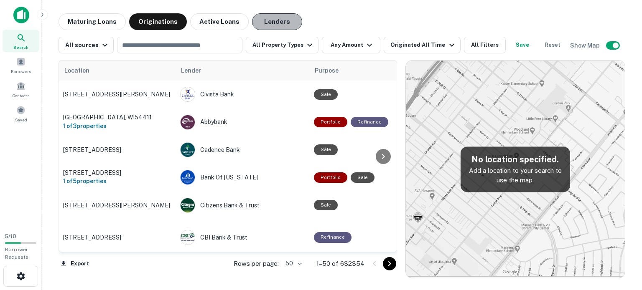
click at [271, 21] on button "Lenders" at bounding box center [277, 21] width 50 height 17
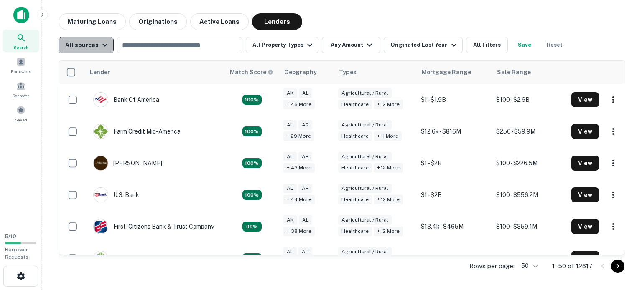
click at [97, 46] on div "All sources" at bounding box center [87, 45] width 45 height 10
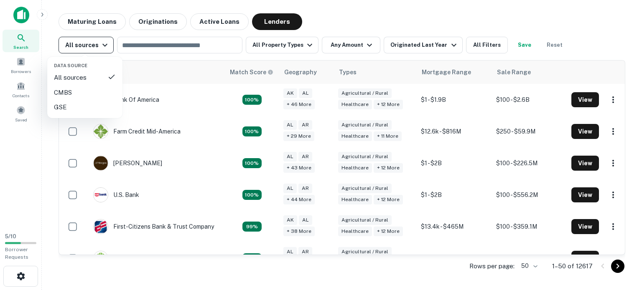
click at [97, 46] on div at bounding box center [321, 145] width 642 height 290
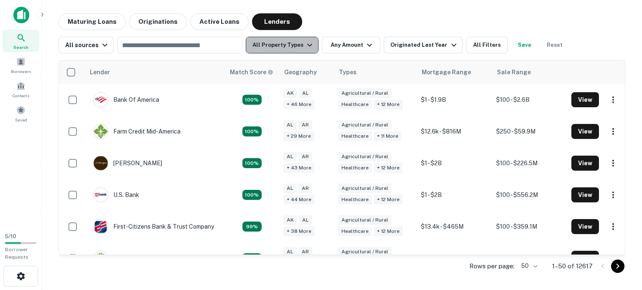
click at [281, 43] on button "All Property Types" at bounding box center [282, 45] width 73 height 17
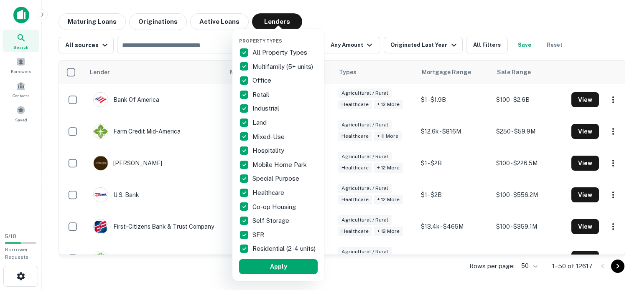
click at [353, 48] on div at bounding box center [321, 145] width 642 height 290
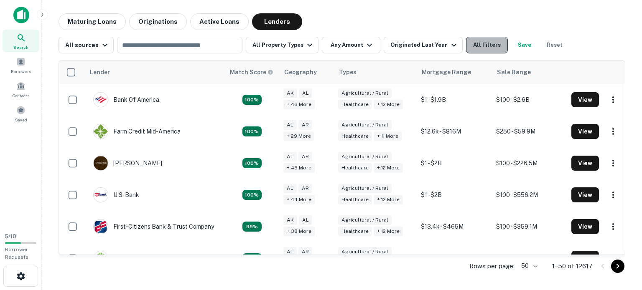
click at [478, 48] on button "All Filters" at bounding box center [487, 45] width 42 height 17
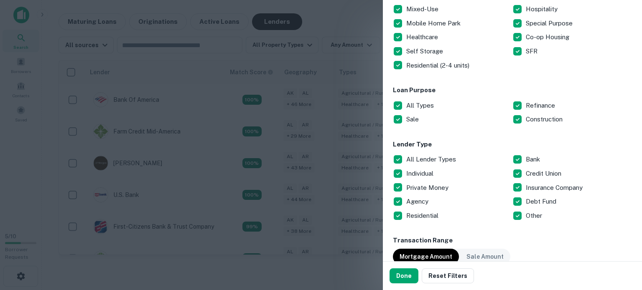
scroll to position [200, 0]
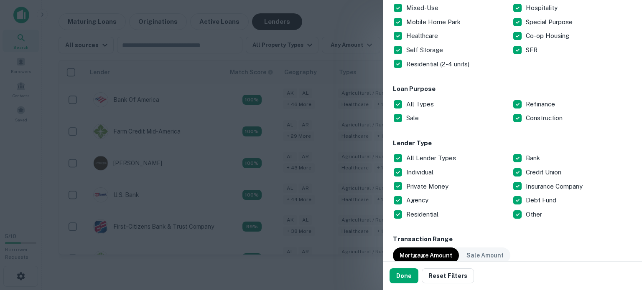
click at [415, 102] on p "All Types" at bounding box center [420, 104] width 29 height 10
click at [515, 171] on div "All Lender Types Bank Individual Credit Union Private Money Insurance Company A…" at bounding box center [512, 186] width 239 height 70
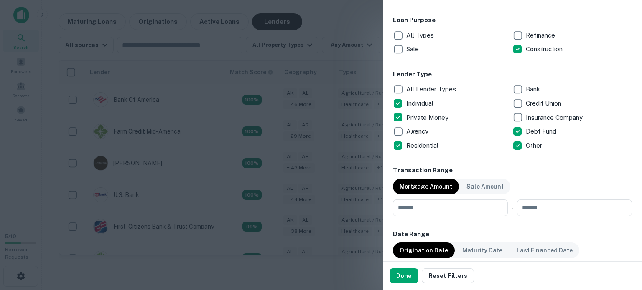
scroll to position [289, 0]
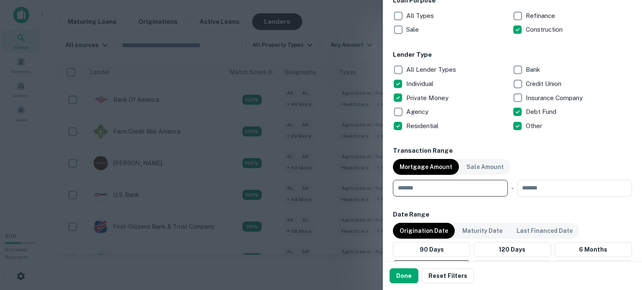
click at [451, 189] on input "number" at bounding box center [447, 188] width 109 height 17
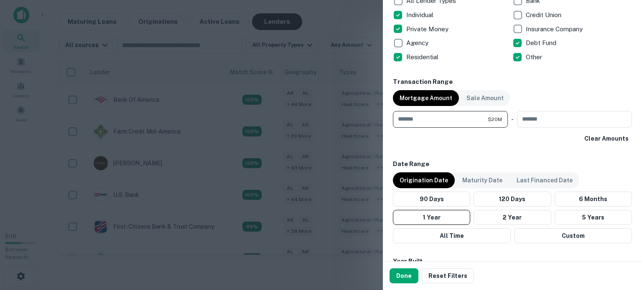
scroll to position [358, 0]
type input "********"
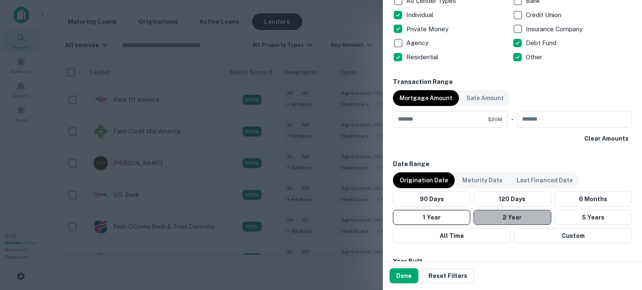
click at [537, 217] on button "2 Year" at bounding box center [511, 217] width 77 height 15
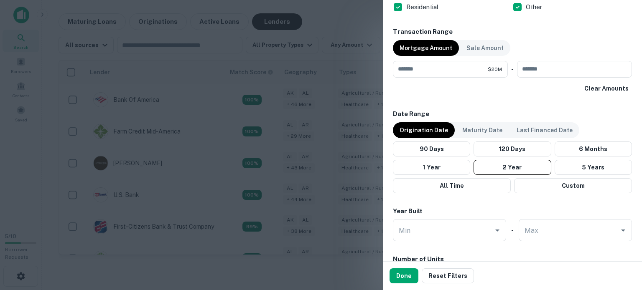
scroll to position [412, 0]
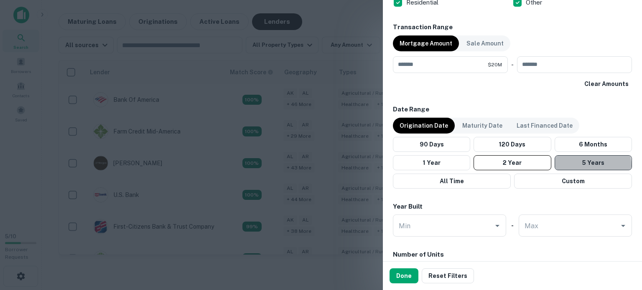
click at [583, 165] on button "5 Years" at bounding box center [592, 162] width 77 height 15
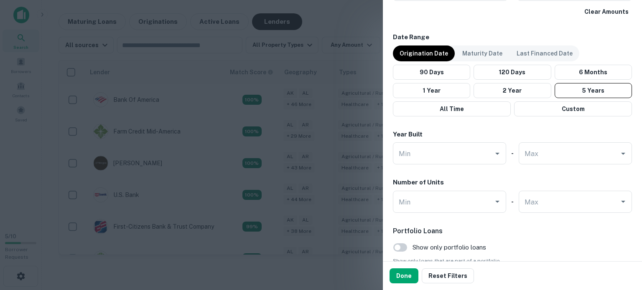
scroll to position [488, 0]
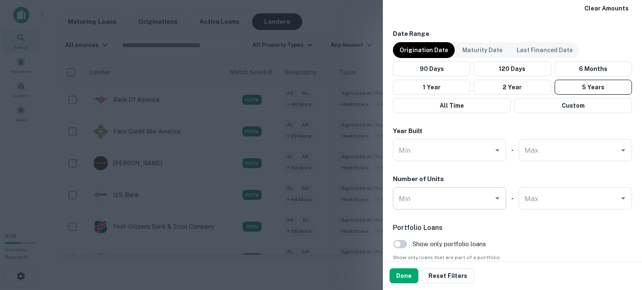
click at [482, 202] on input "Min" at bounding box center [442, 198] width 93 height 15
click at [397, 275] on button "Done" at bounding box center [403, 276] width 29 height 15
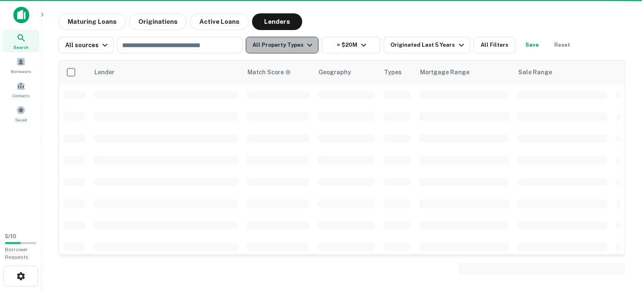
click at [287, 49] on button "All Property Types" at bounding box center [282, 45] width 73 height 17
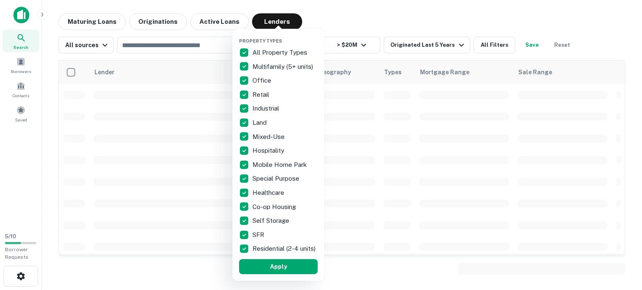
click at [287, 49] on p "All Property Types" at bounding box center [280, 53] width 56 height 10
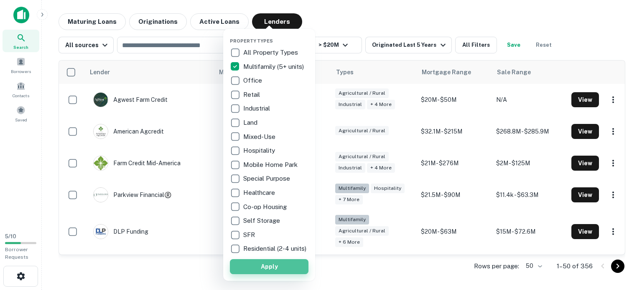
click at [302, 274] on button "Apply" at bounding box center [269, 266] width 79 height 15
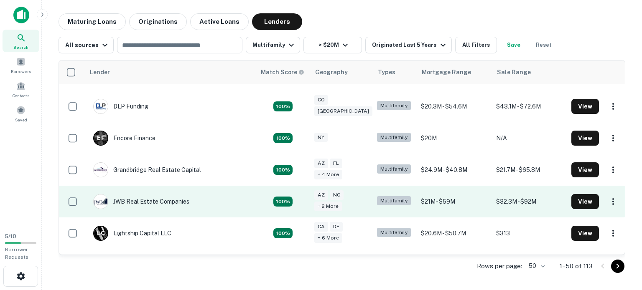
scroll to position [192, 0]
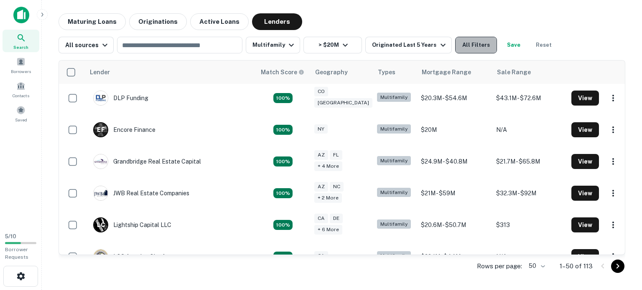
click at [459, 45] on button "All Filters" at bounding box center [476, 45] width 42 height 17
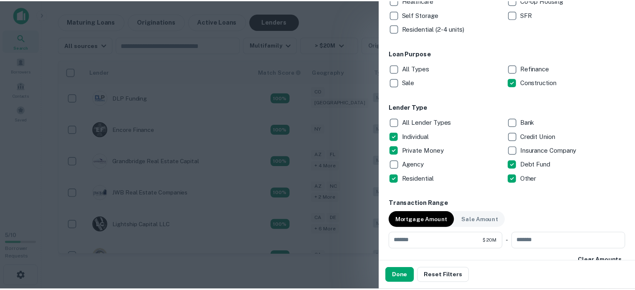
scroll to position [227, 0]
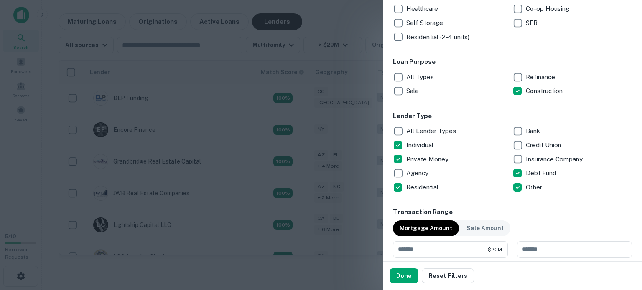
click at [337, 16] on div at bounding box center [321, 145] width 642 height 290
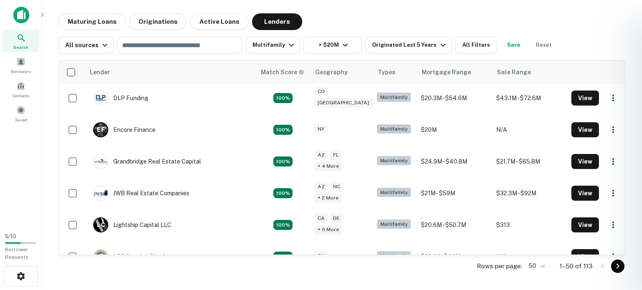
click at [178, 159] on div at bounding box center [321, 145] width 642 height 290
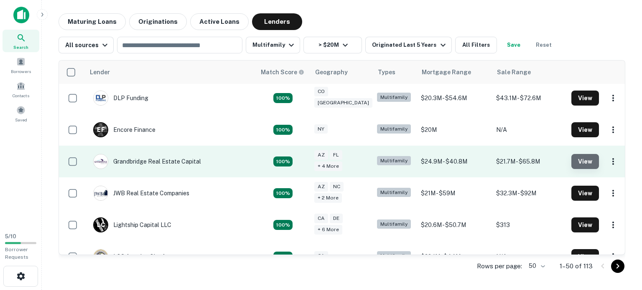
click at [573, 157] on button "View" at bounding box center [585, 161] width 28 height 15
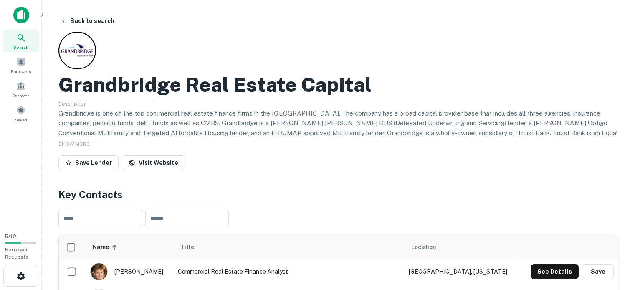
click at [173, 77] on h2 "Grandbridge Real Estate Capital" at bounding box center [215, 85] width 314 height 24
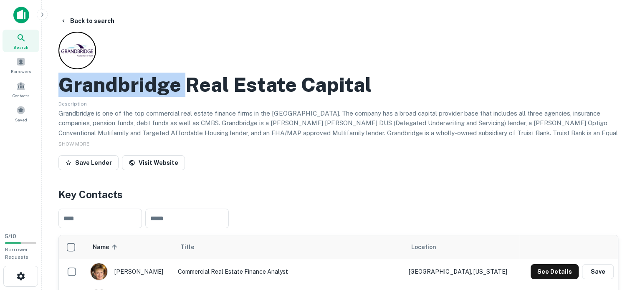
click at [173, 77] on h2 "Grandbridge Real Estate Capital" at bounding box center [215, 85] width 314 height 24
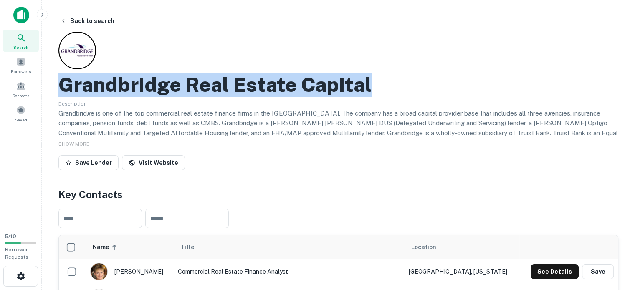
click at [173, 77] on h2 "Grandbridge Real Estate Capital" at bounding box center [215, 85] width 314 height 24
click at [154, 160] on link "Visit Website" at bounding box center [153, 162] width 63 height 15
copy h2 "Grandbridge Real Estate Capital"
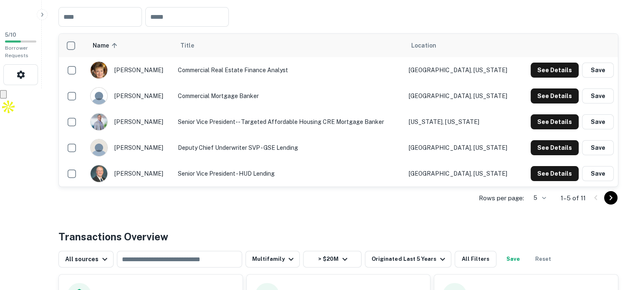
scroll to position [212, 0]
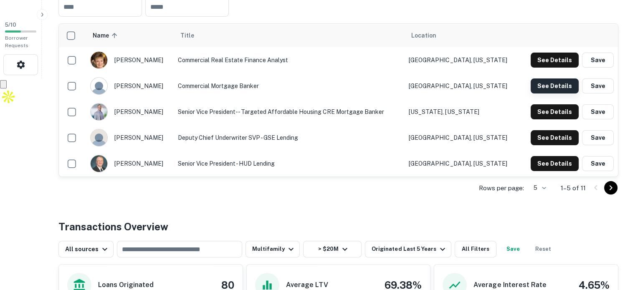
click at [550, 68] on button "See Details" at bounding box center [555, 60] width 48 height 15
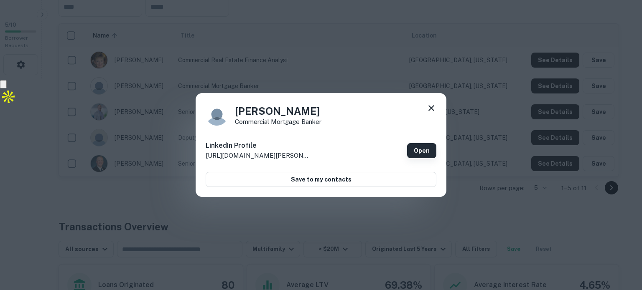
click at [422, 152] on link "Open" at bounding box center [421, 150] width 29 height 15
click at [429, 105] on icon at bounding box center [431, 108] width 10 height 10
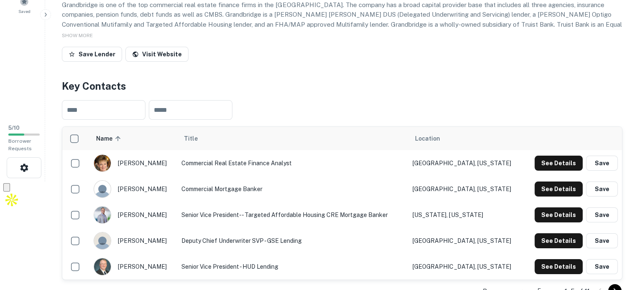
scroll to position [0, 0]
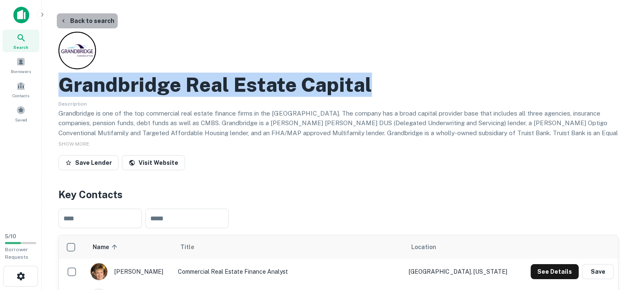
click at [97, 24] on button "Back to search" at bounding box center [87, 20] width 61 height 15
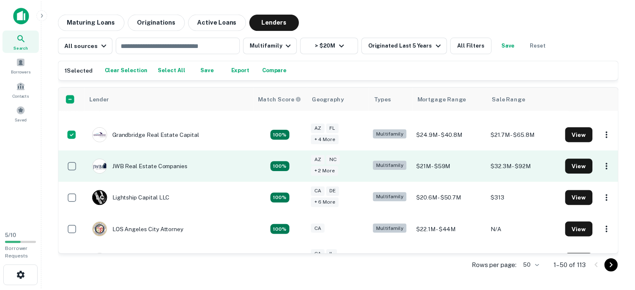
scroll to position [246, 0]
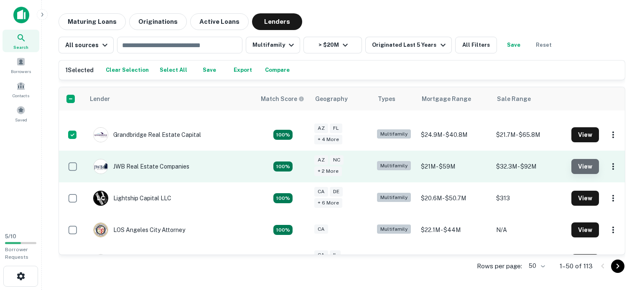
click at [571, 166] on button "View" at bounding box center [585, 166] width 28 height 15
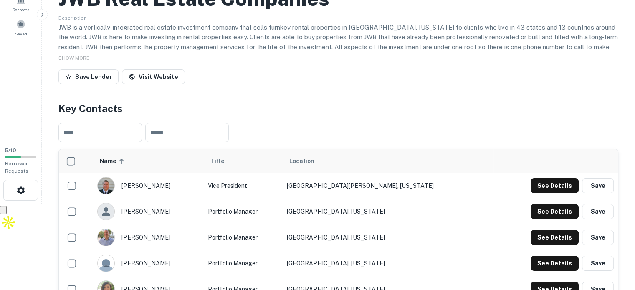
scroll to position [79, 0]
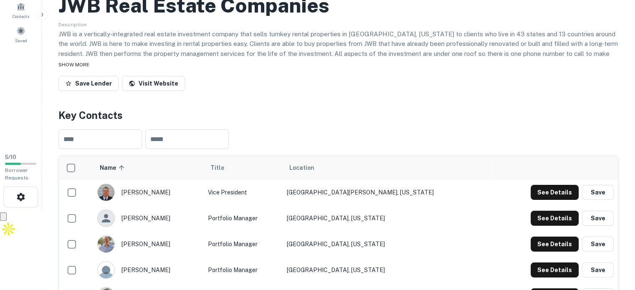
click at [74, 64] on span "SHOW MORE" at bounding box center [73, 65] width 31 height 6
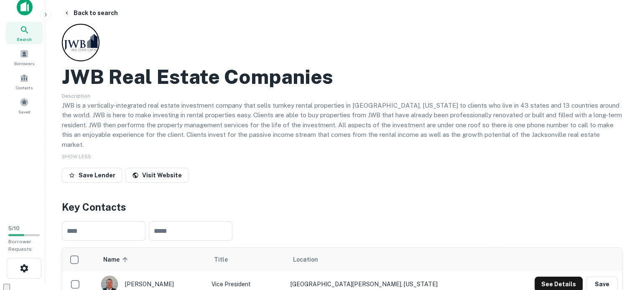
scroll to position [0, 0]
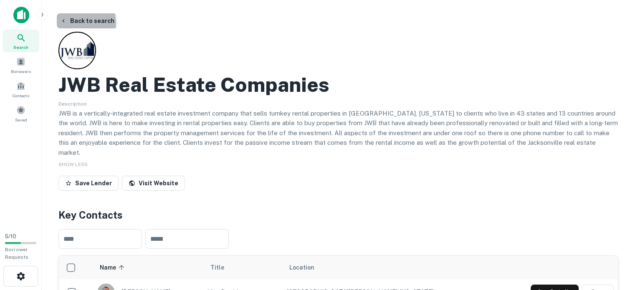
click at [74, 23] on button "Back to search" at bounding box center [87, 20] width 61 height 15
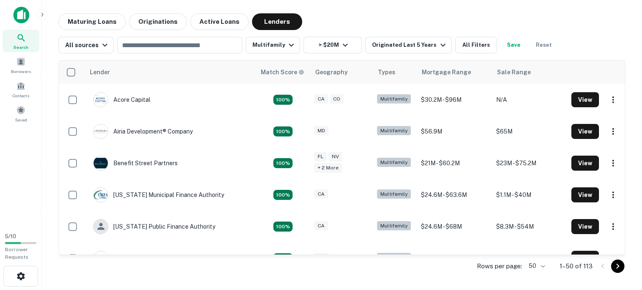
scroll to position [246, 0]
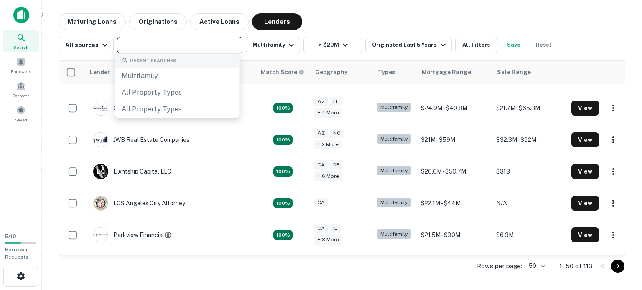
click at [160, 44] on input "text" at bounding box center [178, 45] width 119 height 12
click at [473, 39] on button "All Filters" at bounding box center [476, 45] width 42 height 17
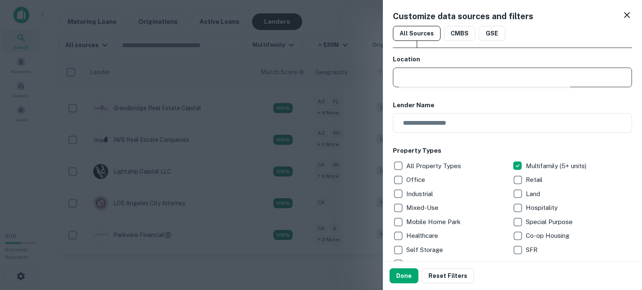
click at [453, 77] on input "text" at bounding box center [515, 78] width 233 height 20
type input "**********"
click at [399, 274] on button "Done" at bounding box center [403, 276] width 29 height 15
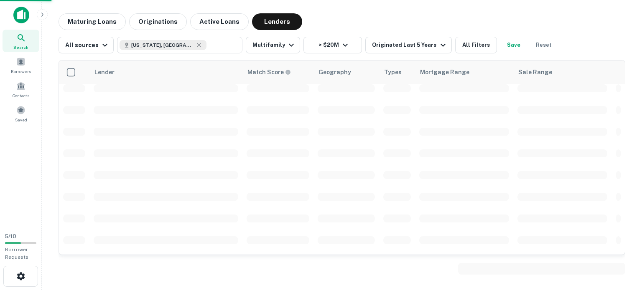
click at [399, 274] on div at bounding box center [341, 269] width 566 height 20
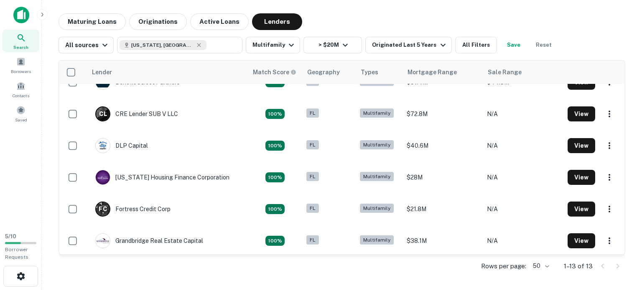
scroll to position [18, 0]
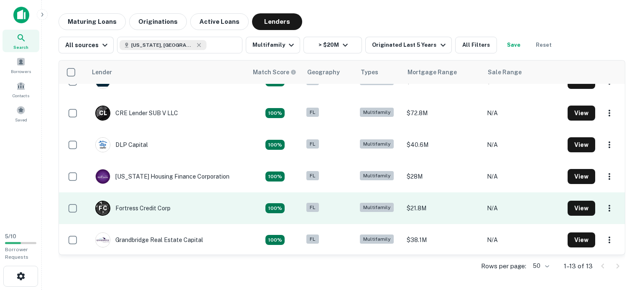
click at [320, 207] on div "FL" at bounding box center [328, 208] width 45 height 11
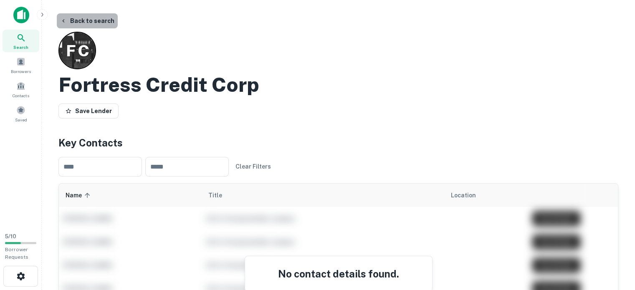
click at [100, 25] on button "Back to search" at bounding box center [87, 20] width 61 height 15
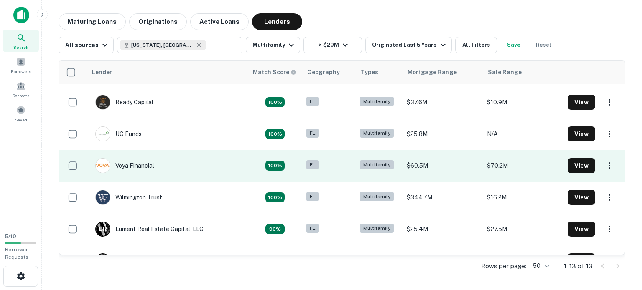
scroll to position [241, 0]
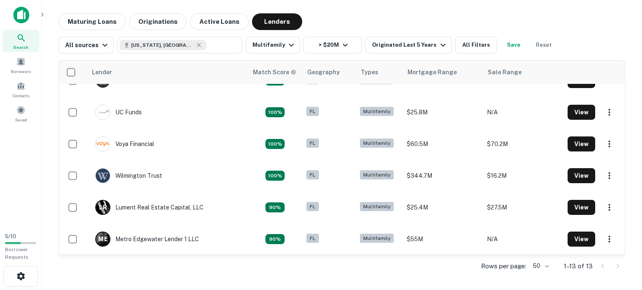
click at [600, 266] on div at bounding box center [610, 266] width 28 height 13
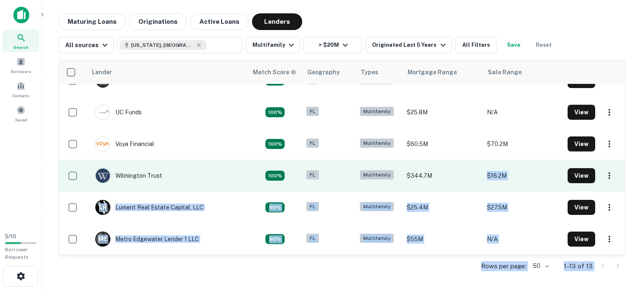
drag, startPoint x: 600, startPoint y: 266, endPoint x: 471, endPoint y: 171, distance: 160.2
click at [471, 171] on div "Lender Match Score Geography Types Mortgage Range Sale Range Benefit Street Par…" at bounding box center [341, 169] width 566 height 218
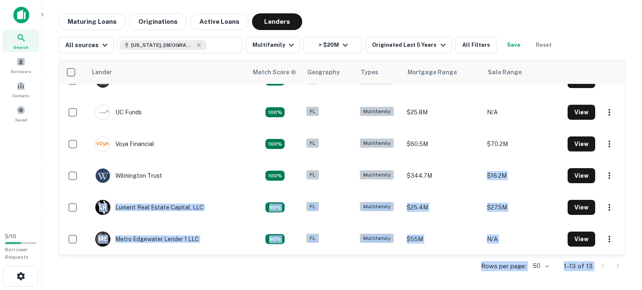
click at [428, 272] on div "Rows per page: 50 ** 1–13 of 13" at bounding box center [341, 266] width 566 height 23
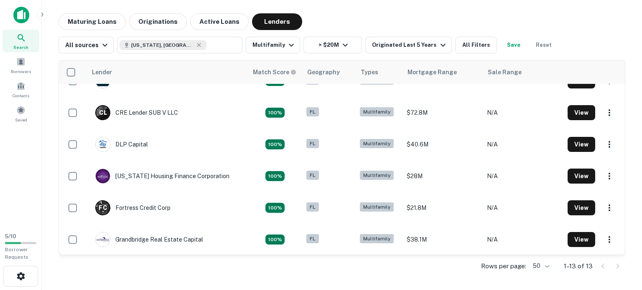
scroll to position [0, 0]
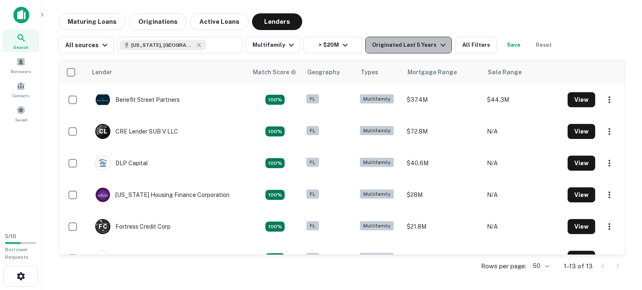
click at [411, 42] on div "Originated Last 5 Years" at bounding box center [410, 45] width 76 height 10
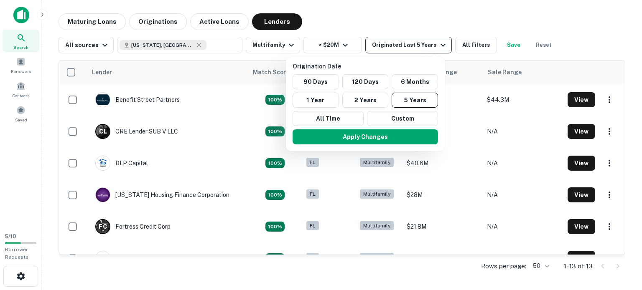
click at [411, 42] on div at bounding box center [321, 145] width 642 height 290
